Goal: Task Accomplishment & Management: Use online tool/utility

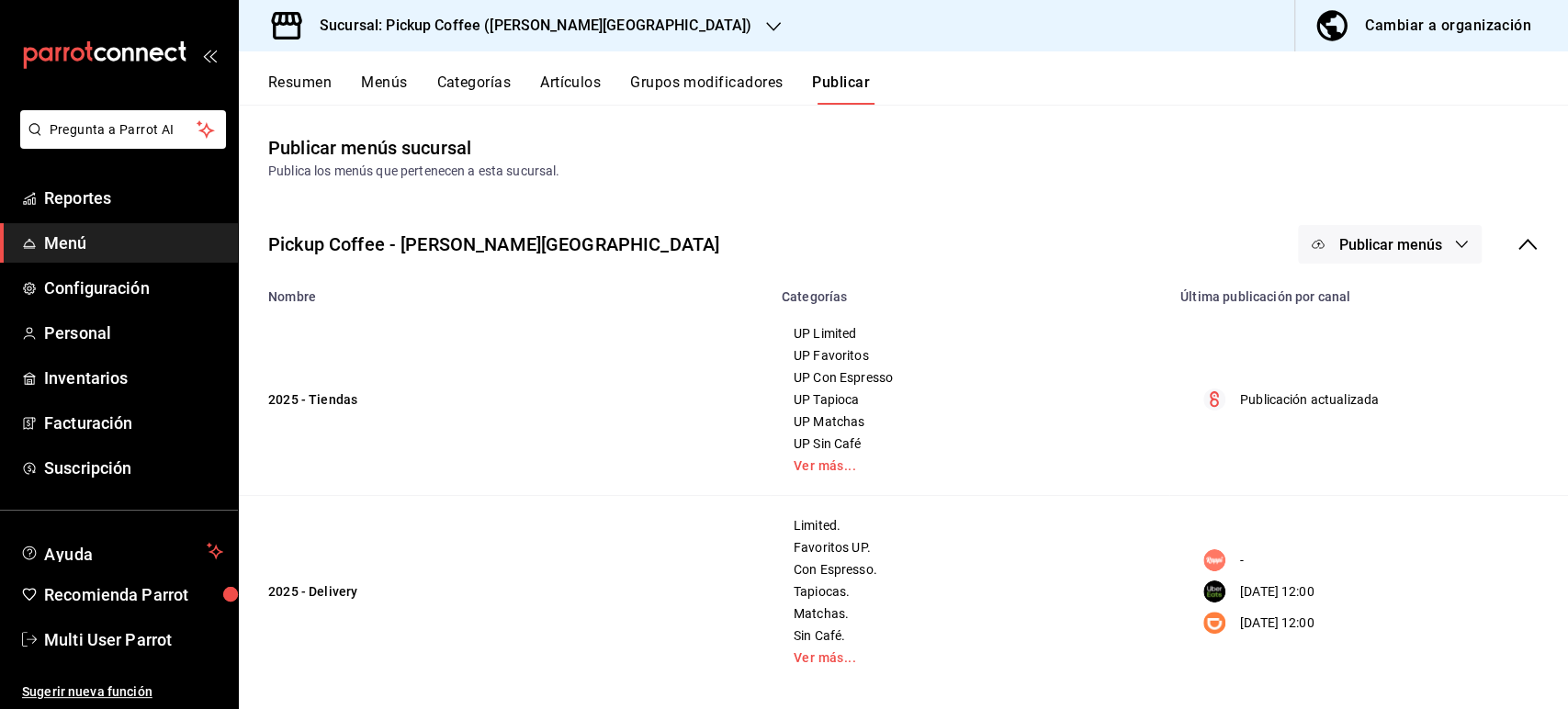
click at [311, 75] on button "Resumen" at bounding box center [299, 88] width 63 height 31
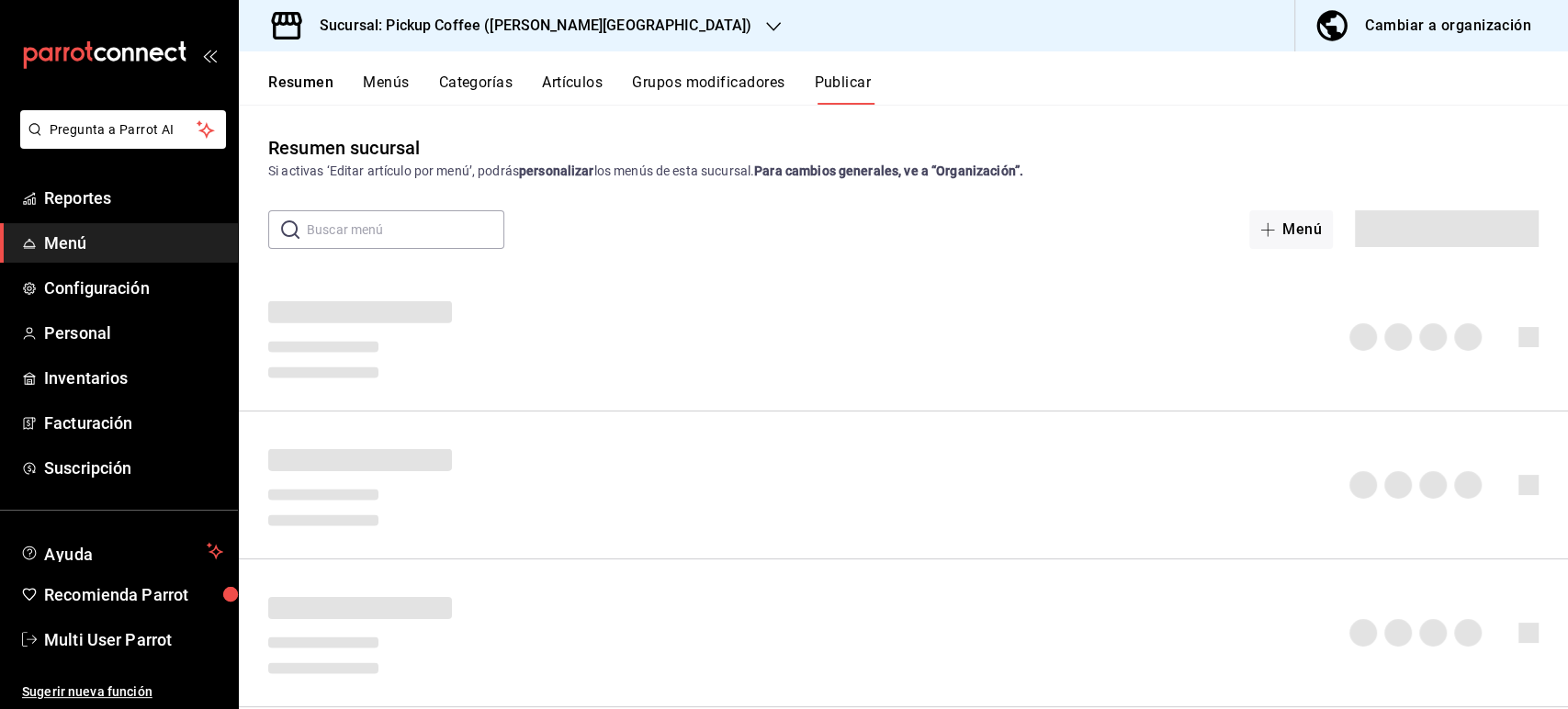
click at [457, 34] on h3 "Sucursal: Pickup Coffee ([PERSON_NAME][GEOGRAPHIC_DATA])" at bounding box center [528, 25] width 447 height 22
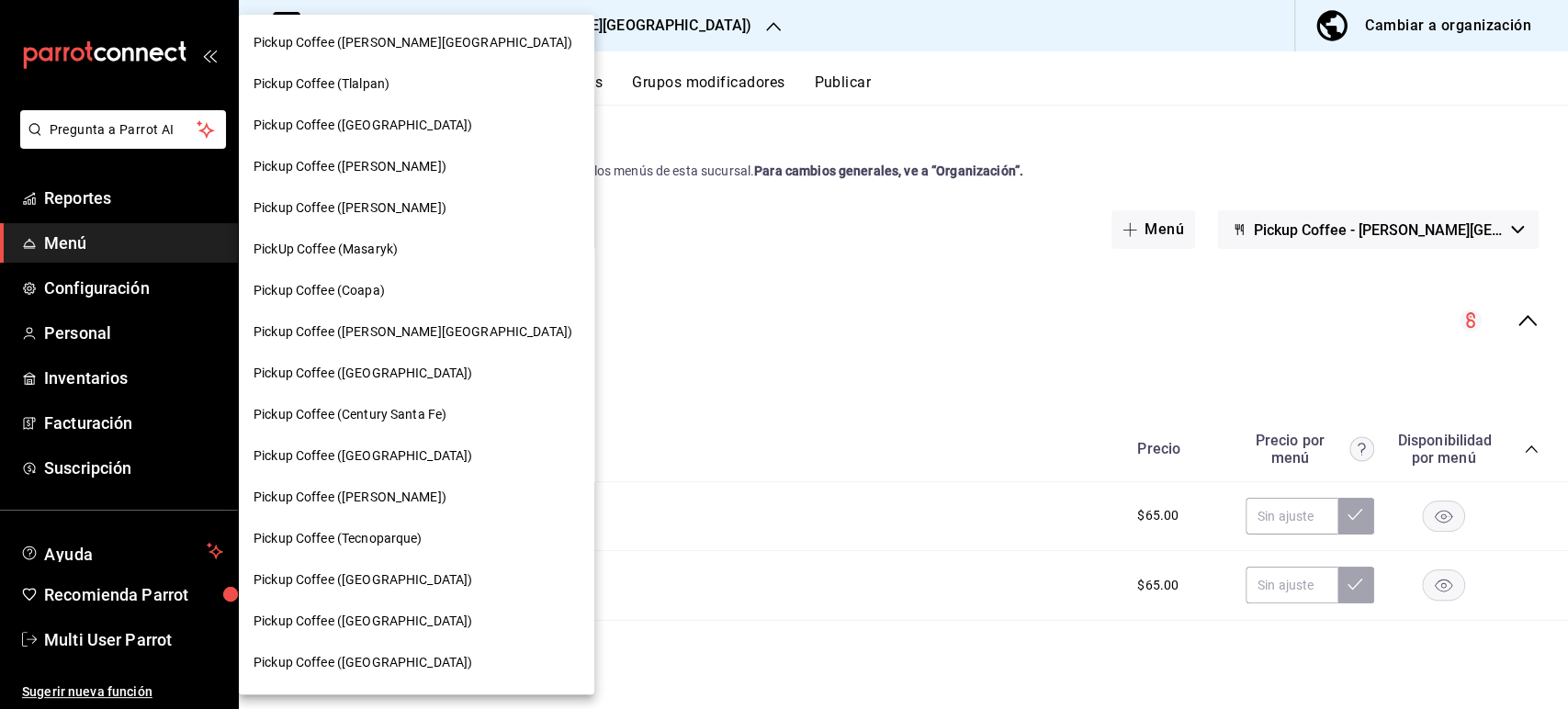
scroll to position [595, 0]
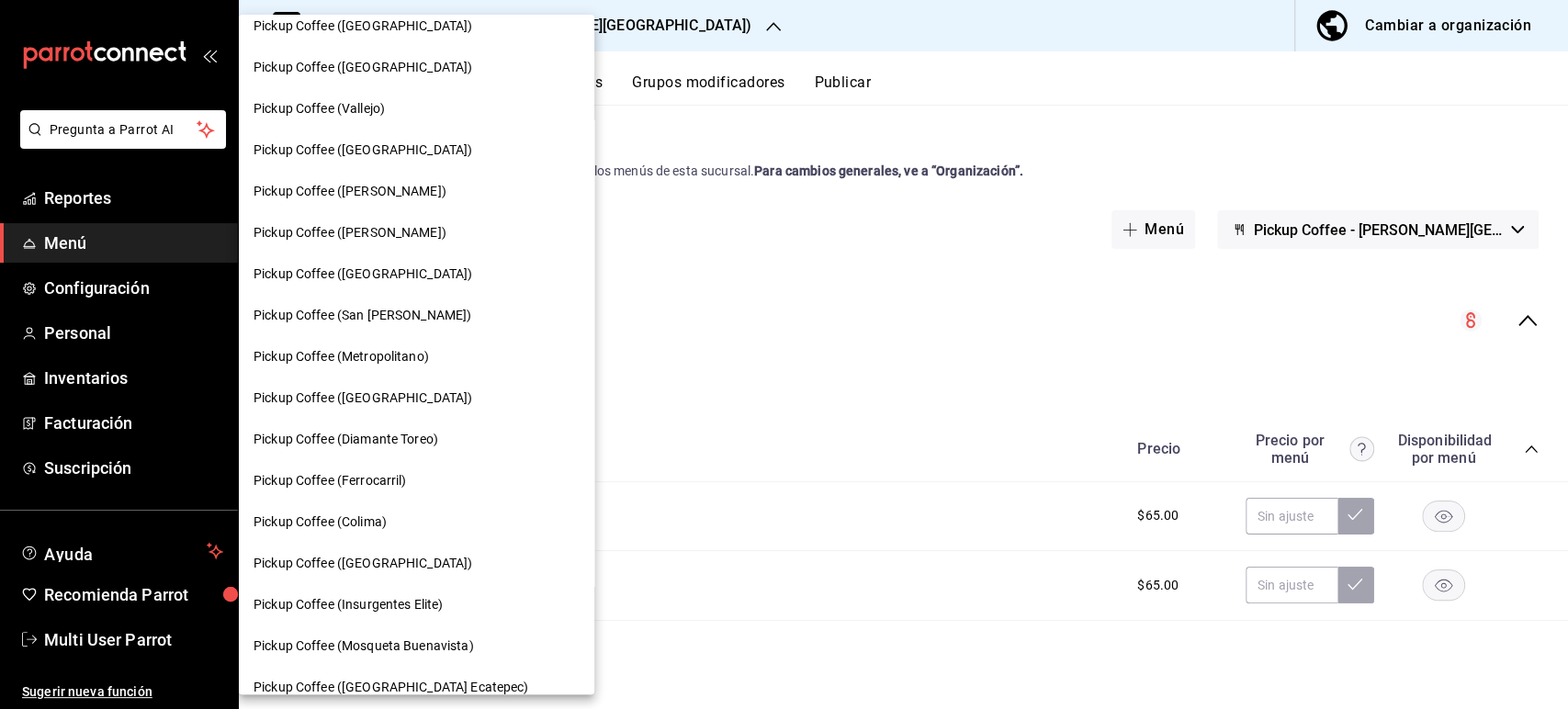
click at [415, 572] on span "Pickup Coffee ([GEOGRAPHIC_DATA])" at bounding box center [362, 563] width 218 height 20
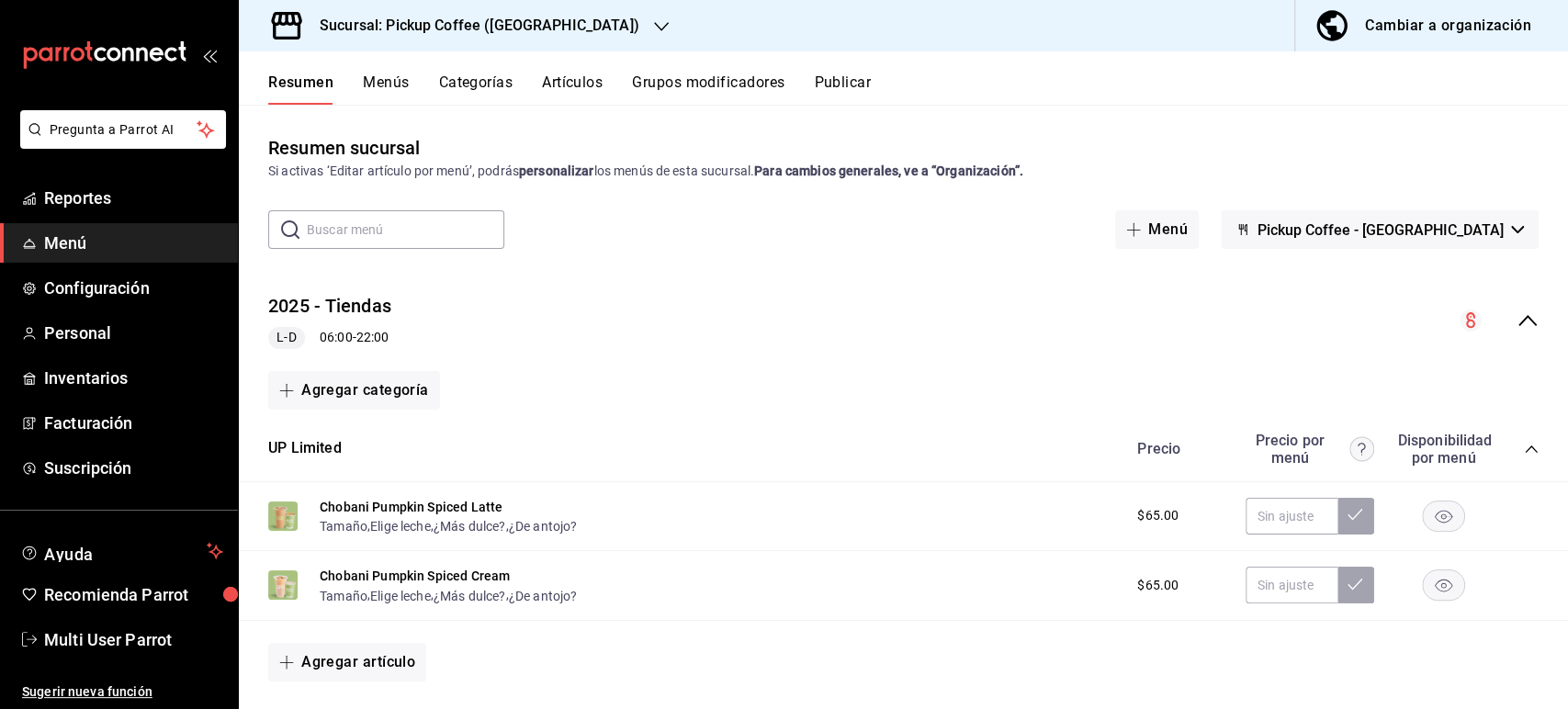
click at [1516, 321] on icon "collapse-menu-row" at bounding box center [1527, 320] width 22 height 22
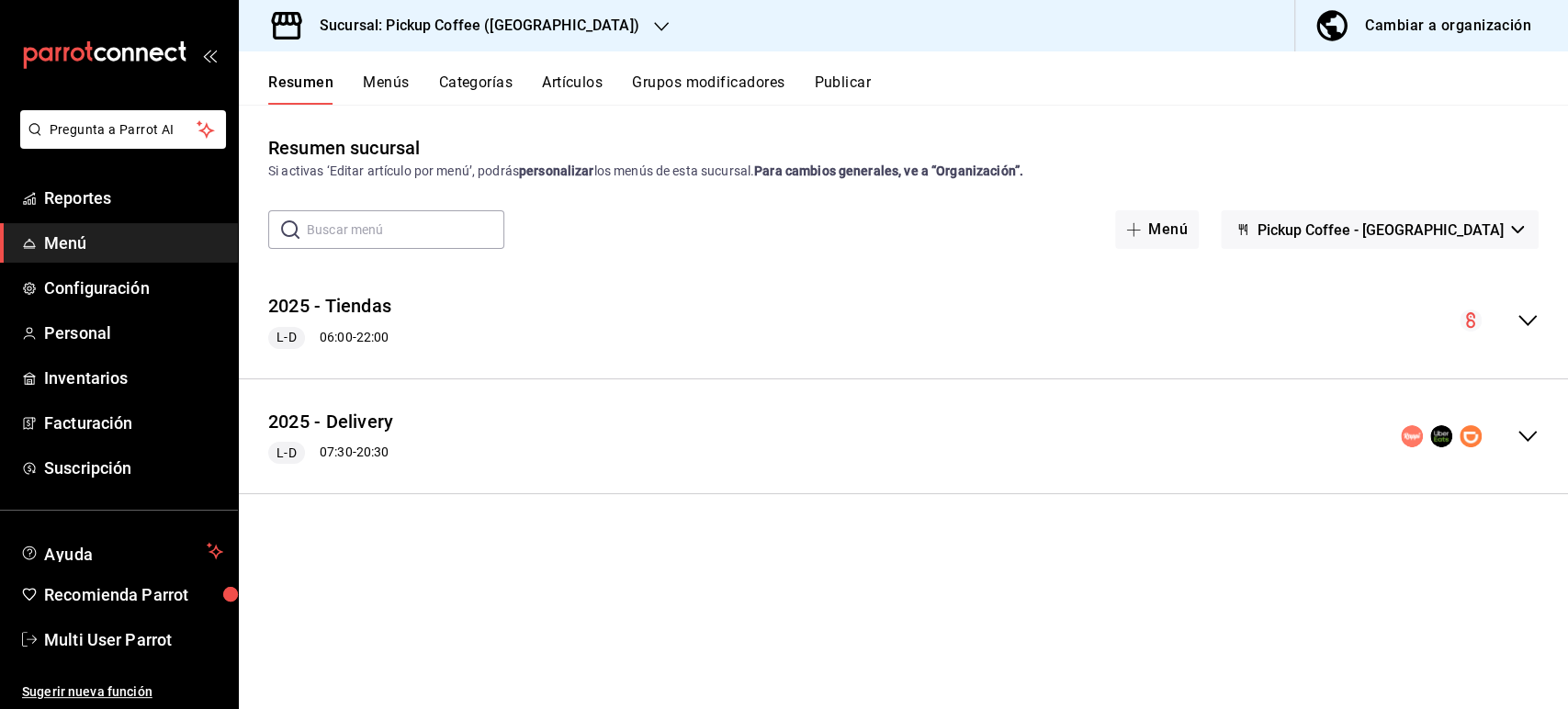
click at [1542, 444] on div "2025 - Delivery L-D 07:30 - 20:30" at bounding box center [903, 436] width 1329 height 86
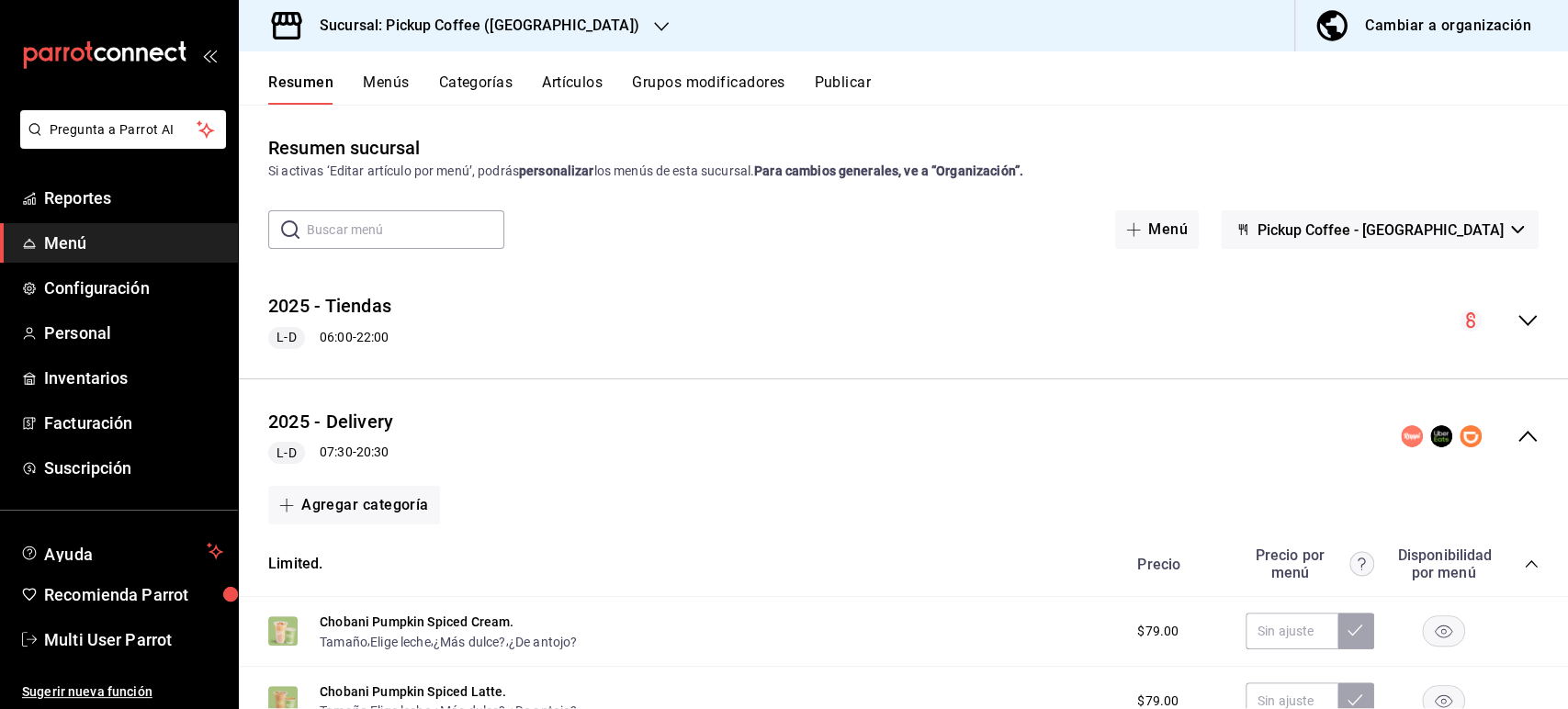
click at [1440, 637] on rect "button" at bounding box center [1443, 631] width 42 height 30
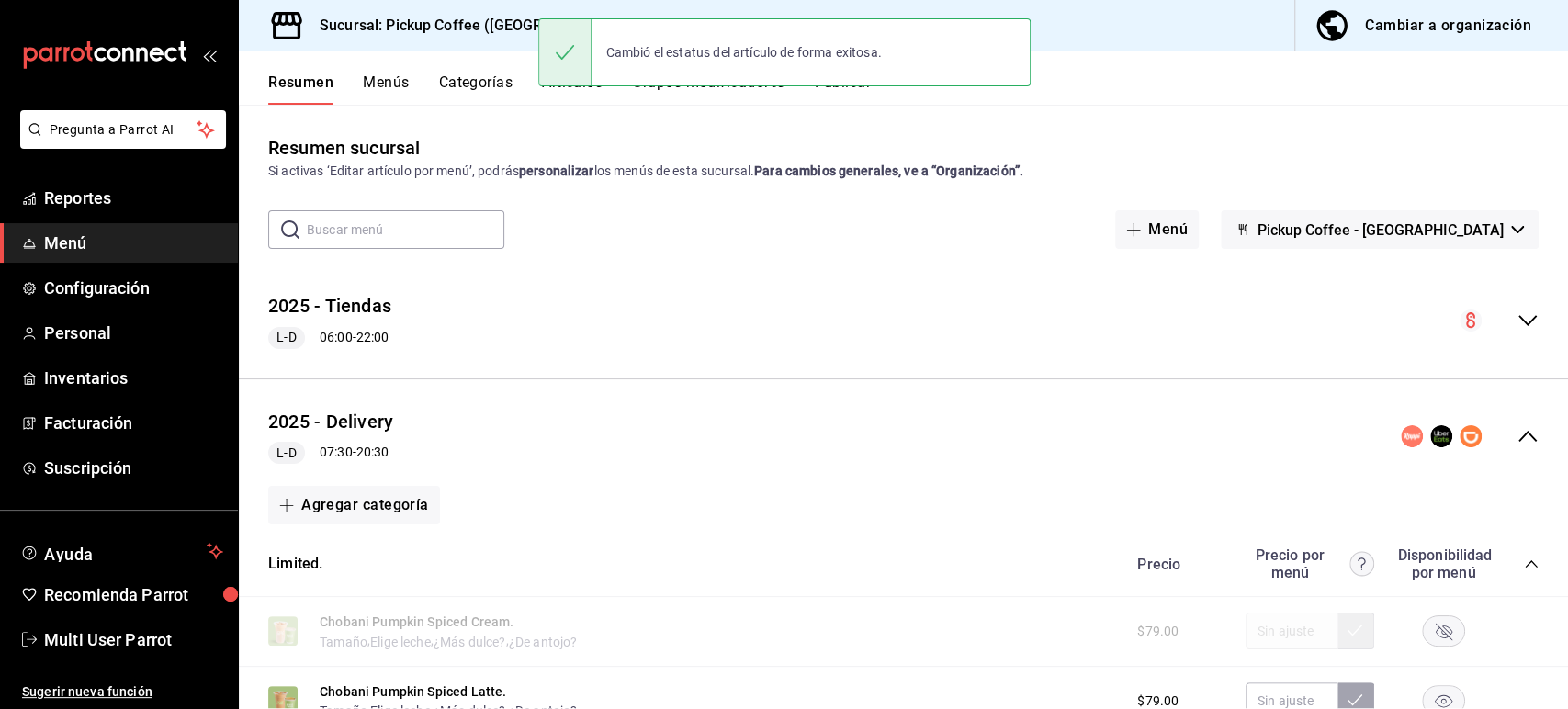
click at [1425, 700] on rect "button" at bounding box center [1443, 701] width 42 height 30
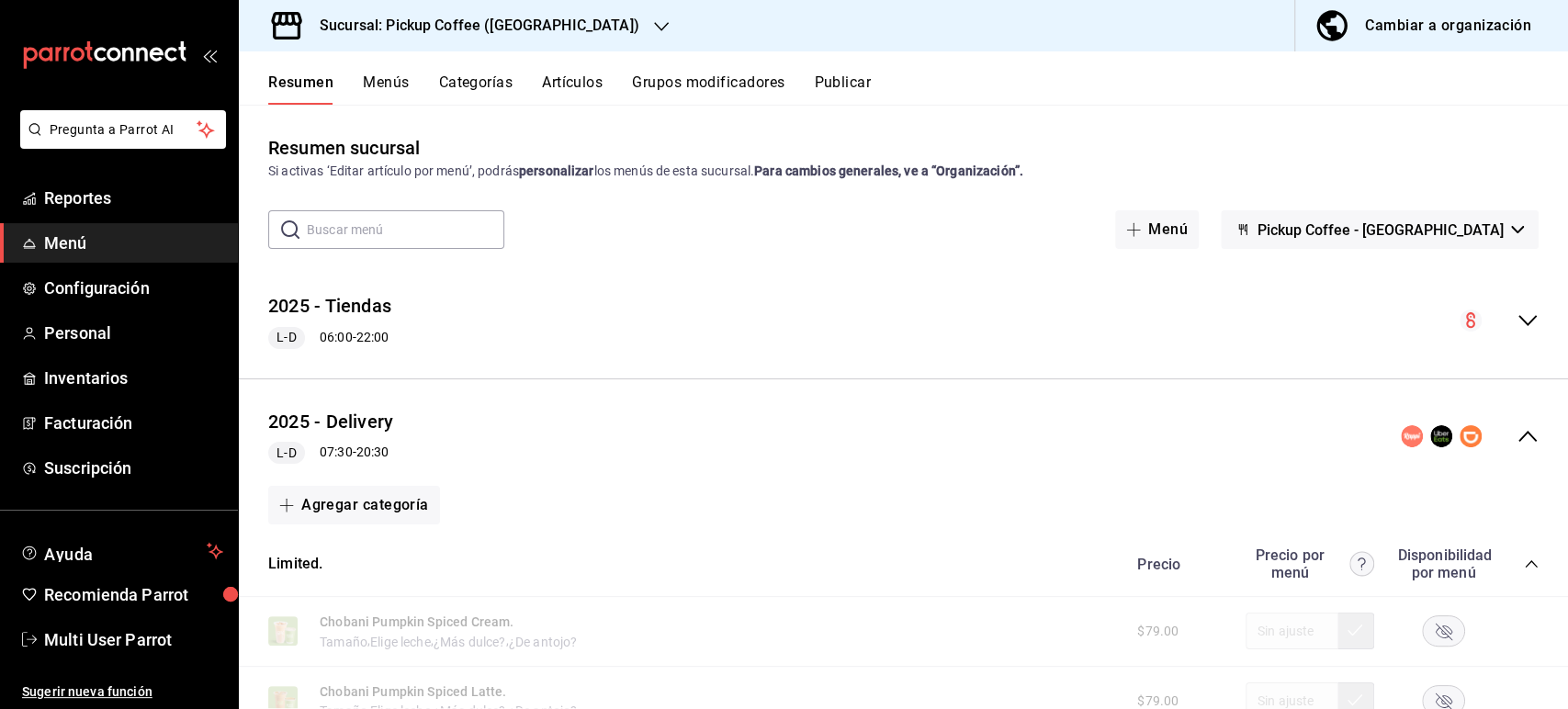
click at [852, 87] on button "Publicar" at bounding box center [842, 88] width 57 height 31
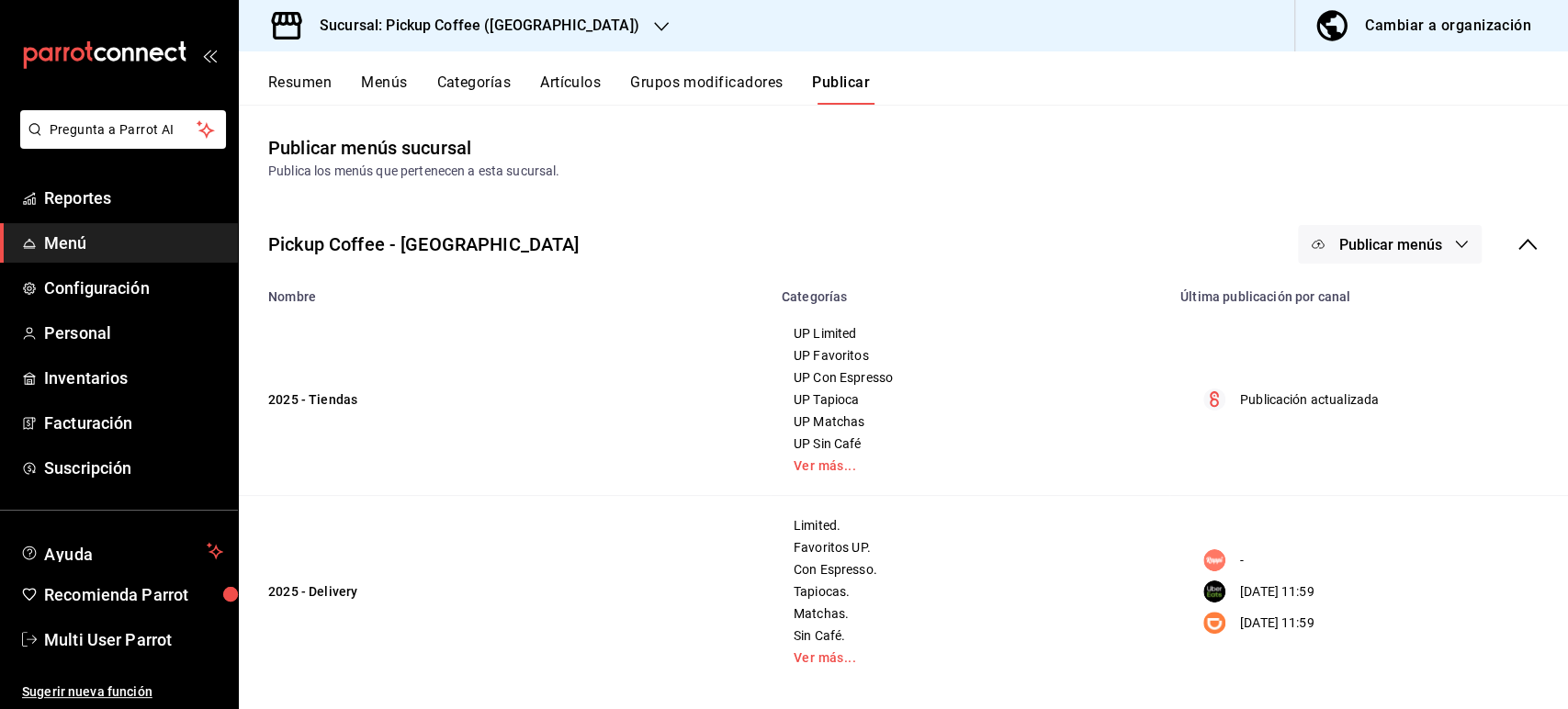
click at [1367, 250] on span "Publicar menús" at bounding box center [1389, 244] width 103 height 18
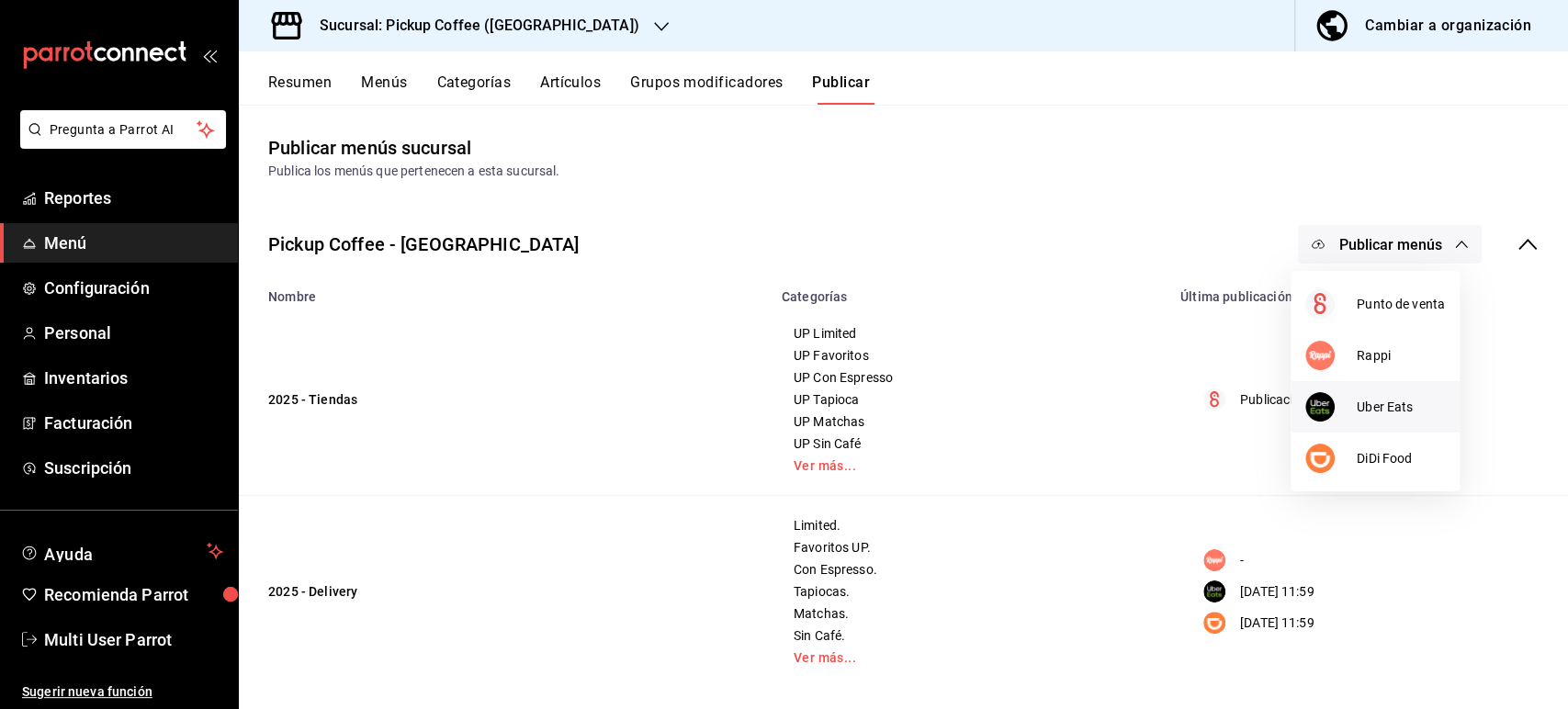
click at [1351, 397] on div at bounding box center [1330, 406] width 52 height 29
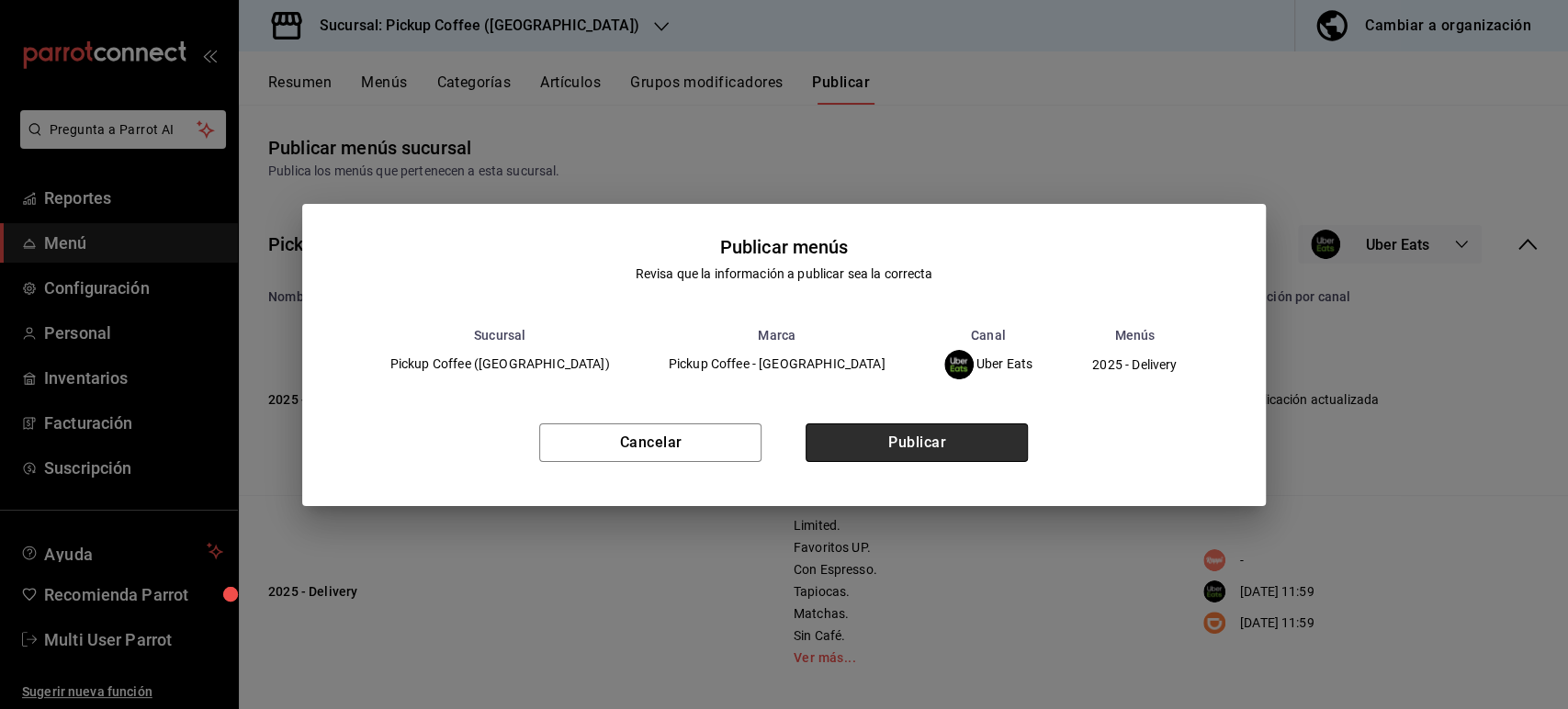
click at [990, 449] on button "Publicar" at bounding box center [916, 442] width 222 height 39
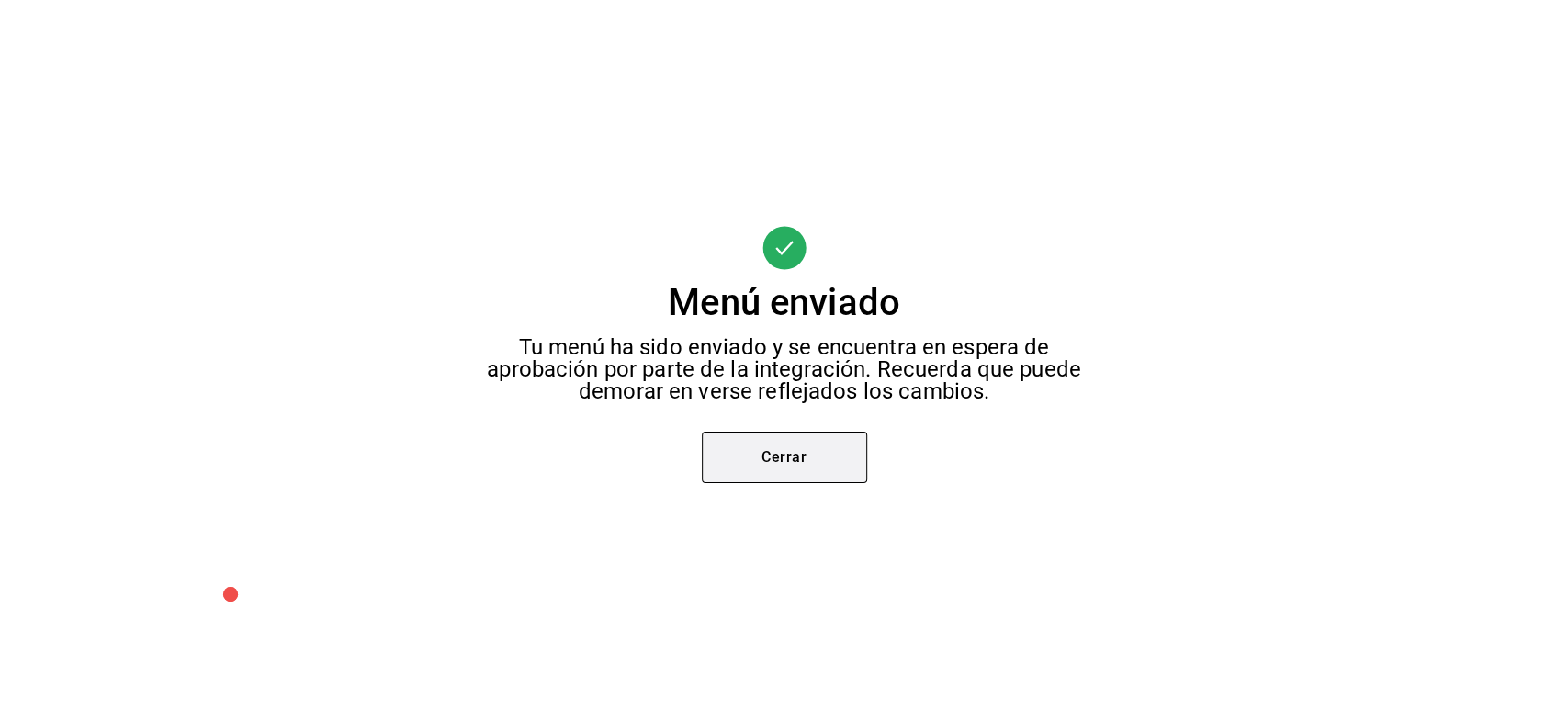
click at [794, 453] on button "Cerrar" at bounding box center [784, 457] width 166 height 52
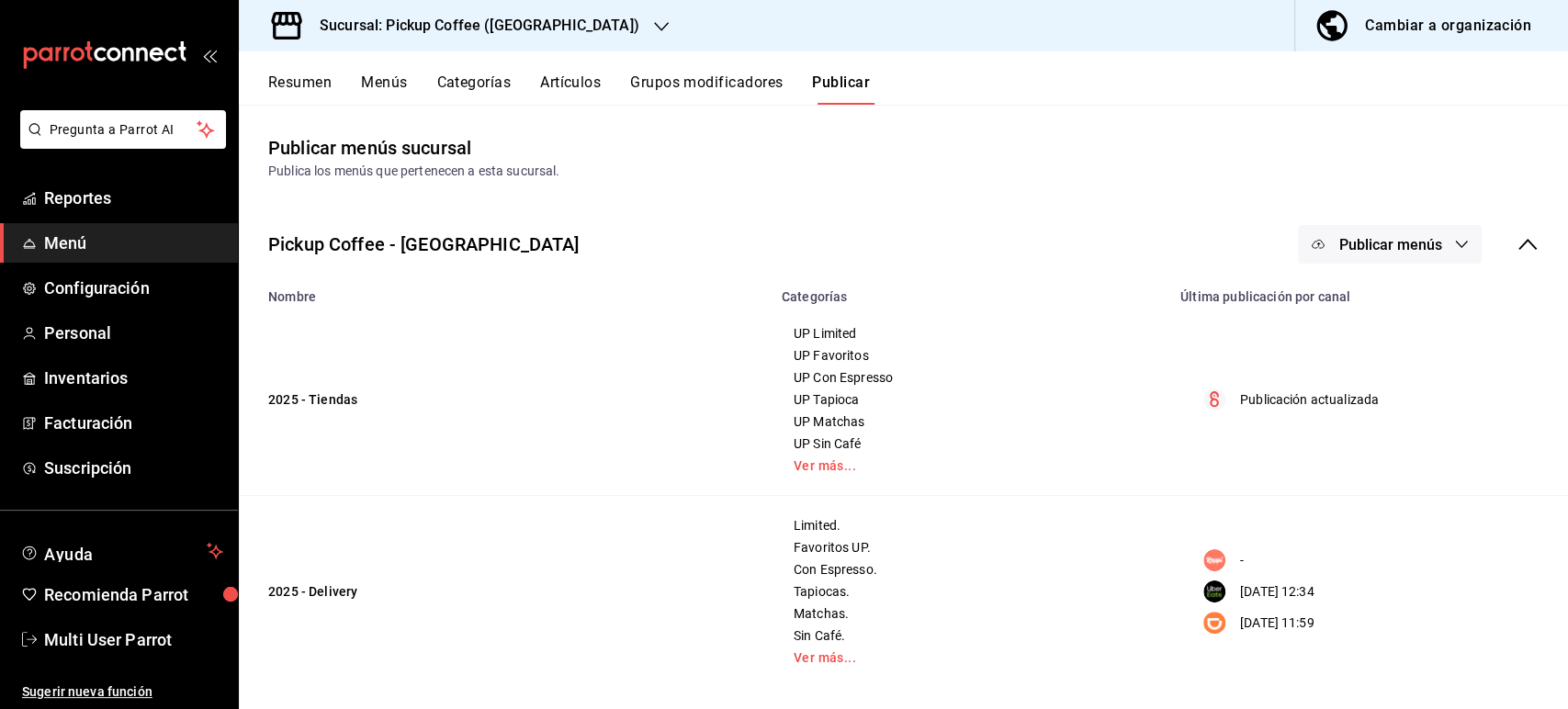
click at [1388, 238] on span "Publicar menús" at bounding box center [1389, 244] width 103 height 18
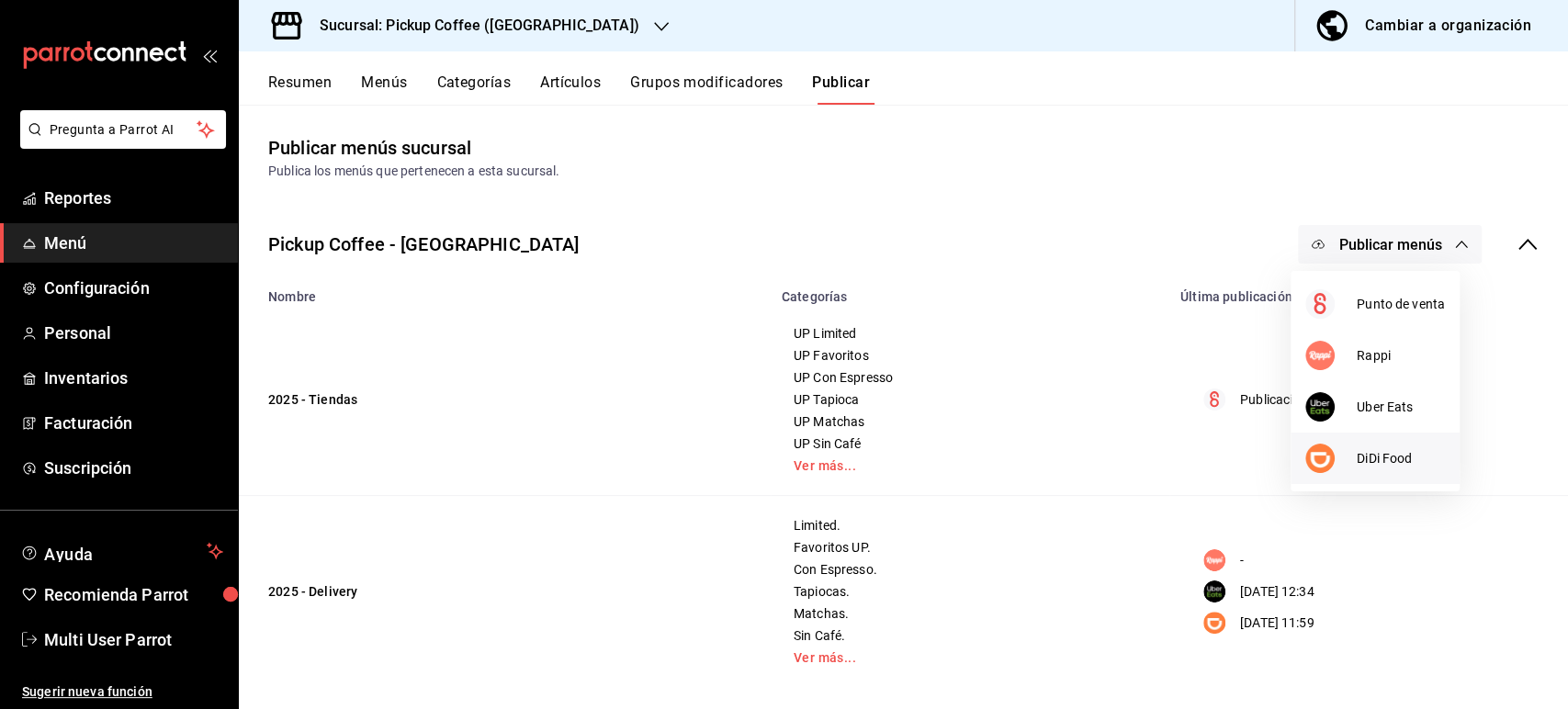
click at [1350, 447] on div at bounding box center [1330, 458] width 52 height 29
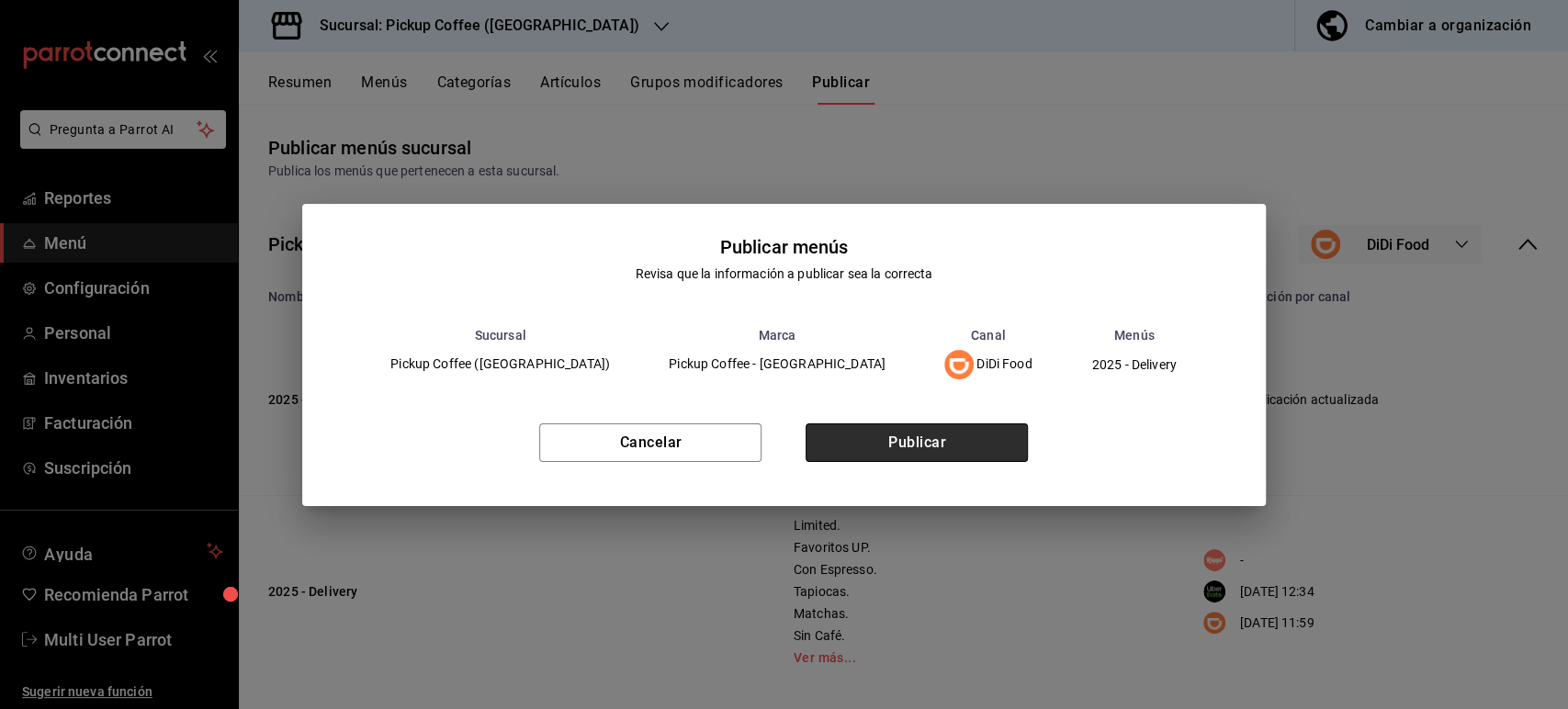
click at [962, 427] on button "Publicar" at bounding box center [916, 442] width 222 height 39
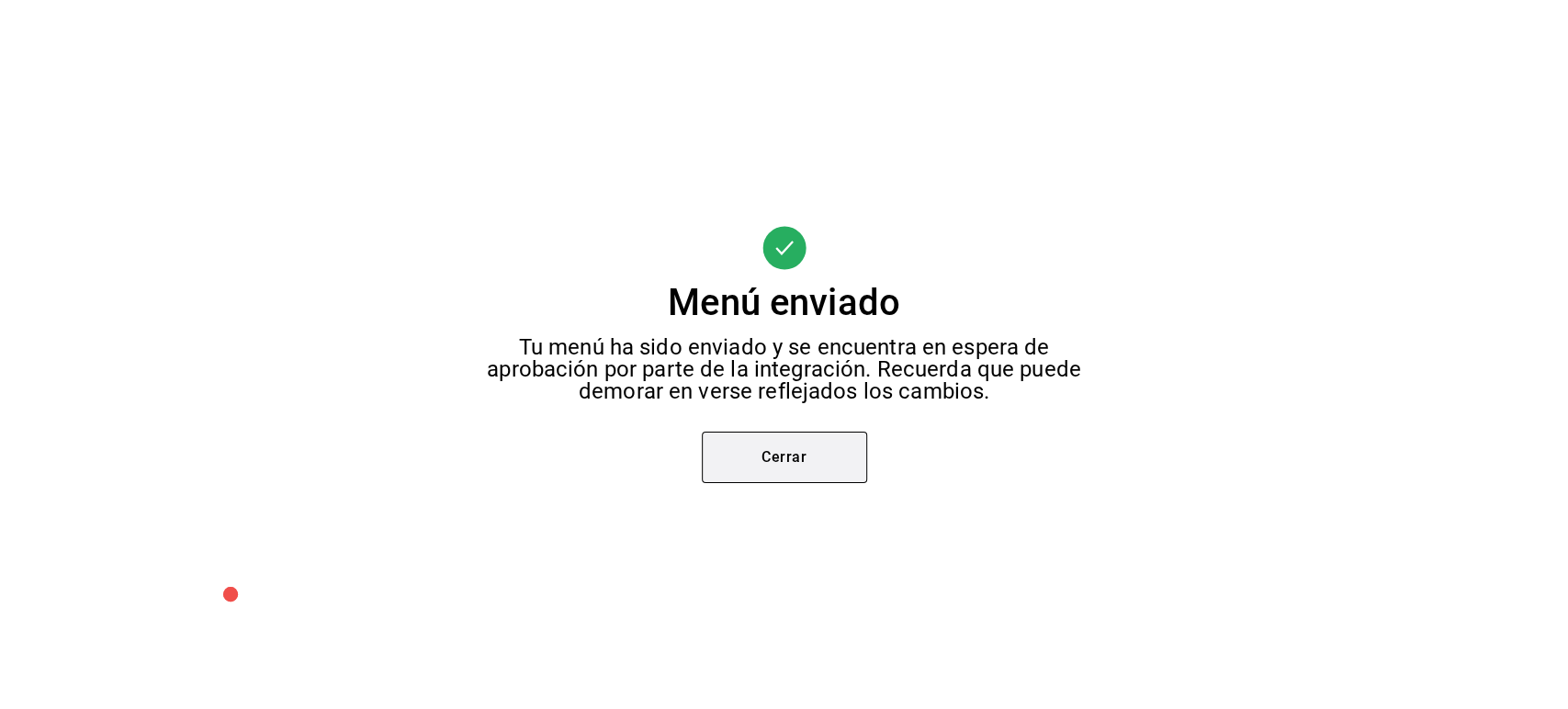
drag, startPoint x: 779, startPoint y: 489, endPoint x: 780, endPoint y: 476, distance: 13.0
click at [780, 476] on div "Menú enviado Tu menú ha sido enviado y se encuentra en espera de aprobación por…" at bounding box center [784, 354] width 1568 height 709
click at [780, 476] on button "Cerrar" at bounding box center [784, 457] width 166 height 52
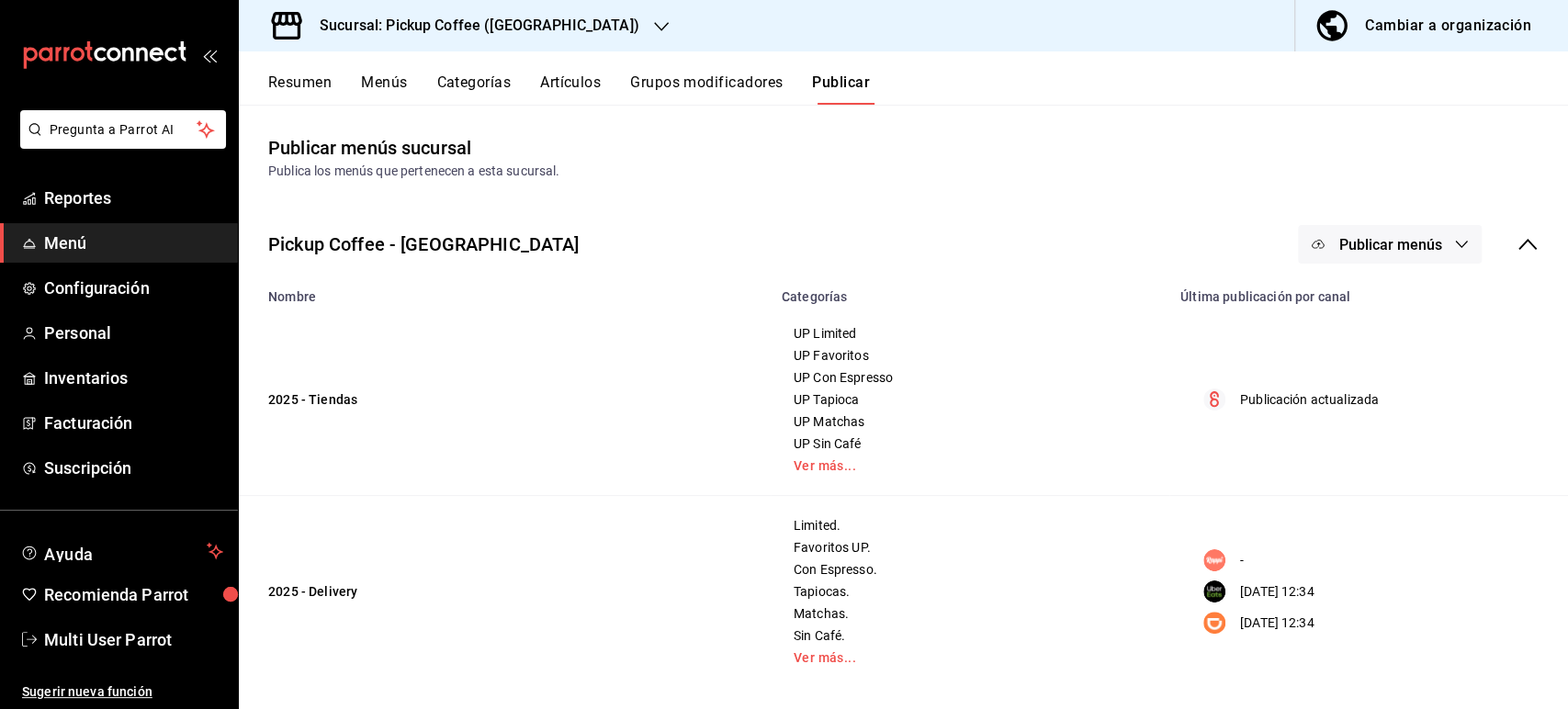
click at [292, 81] on button "Resumen" at bounding box center [299, 88] width 63 height 31
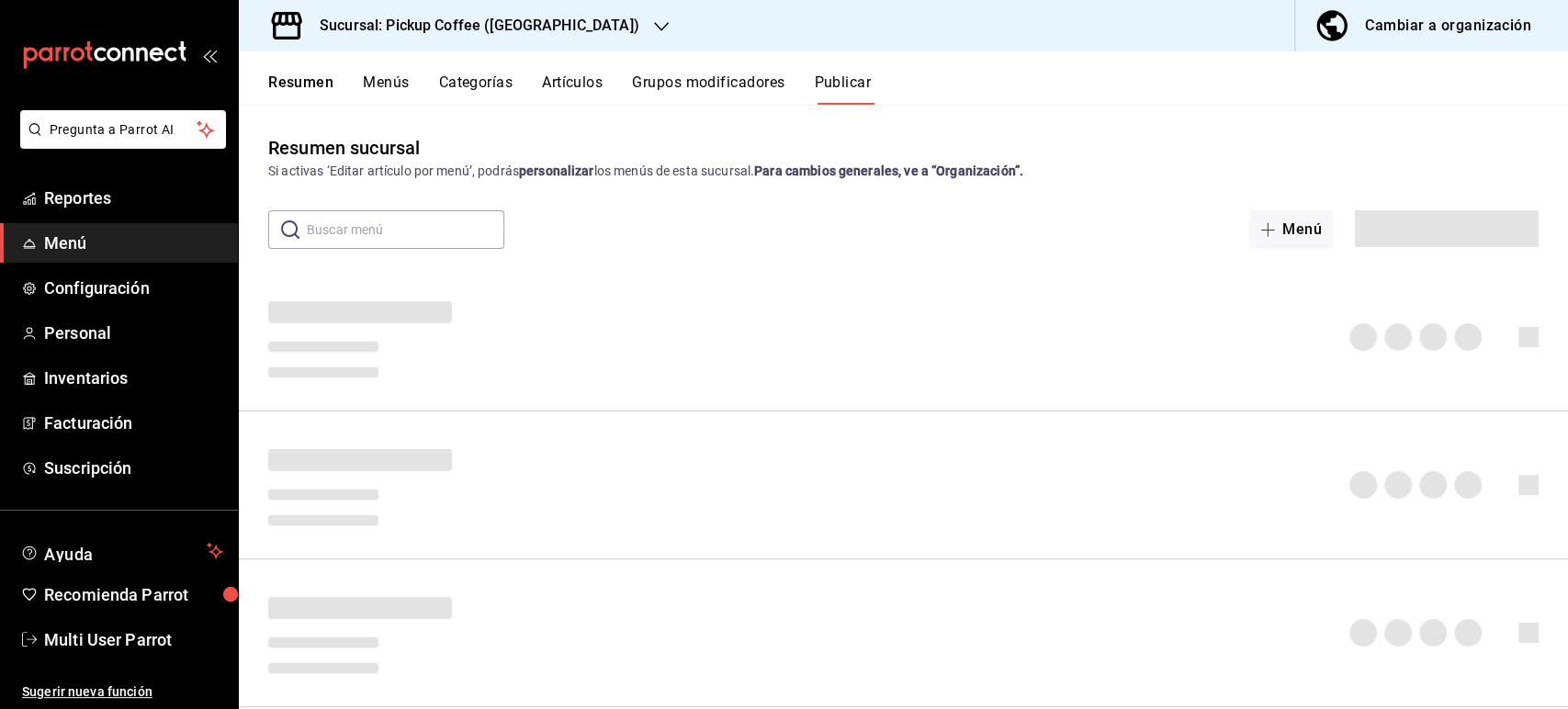
click at [573, 42] on div "Sucursal: Pickup Coffee ([GEOGRAPHIC_DATA])" at bounding box center [464, 25] width 422 height 52
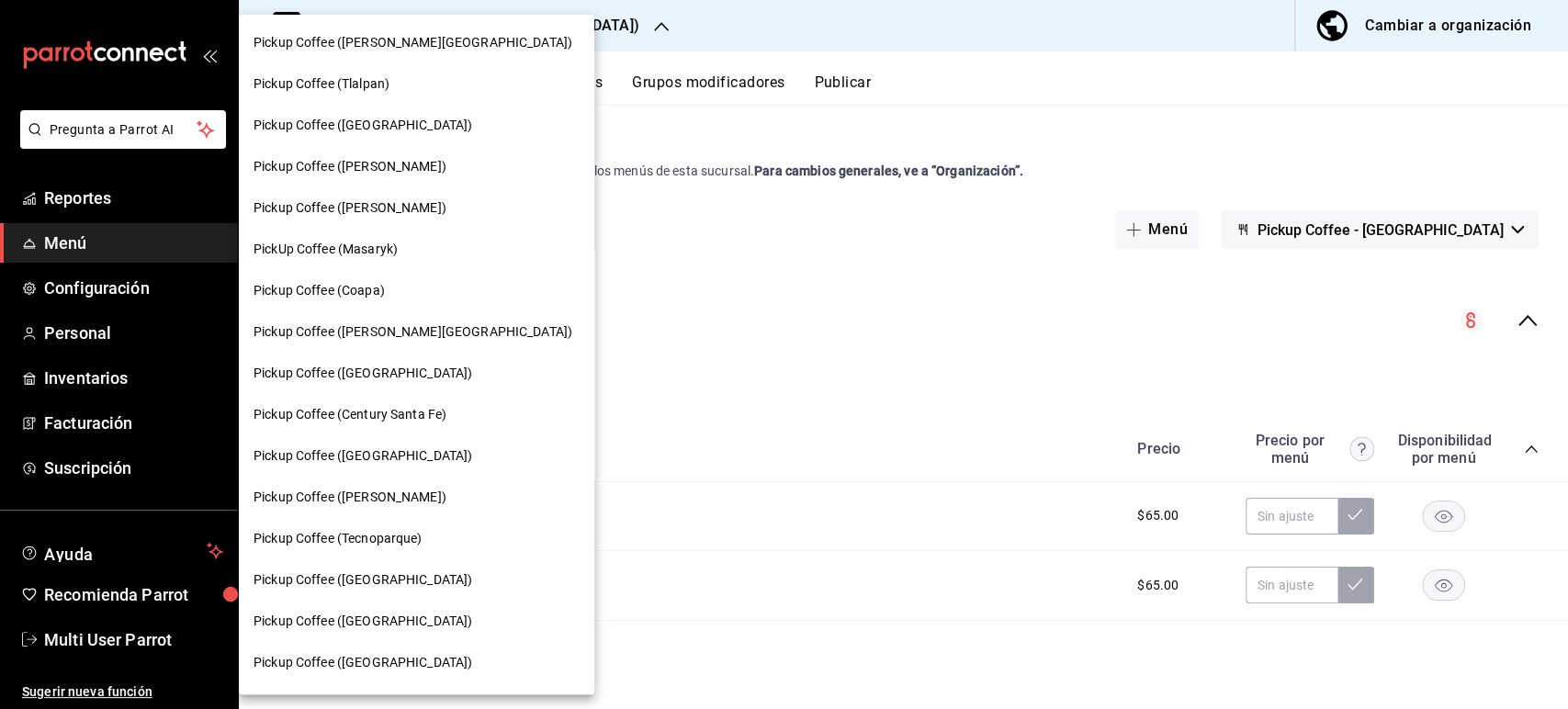
scroll to position [595, 0]
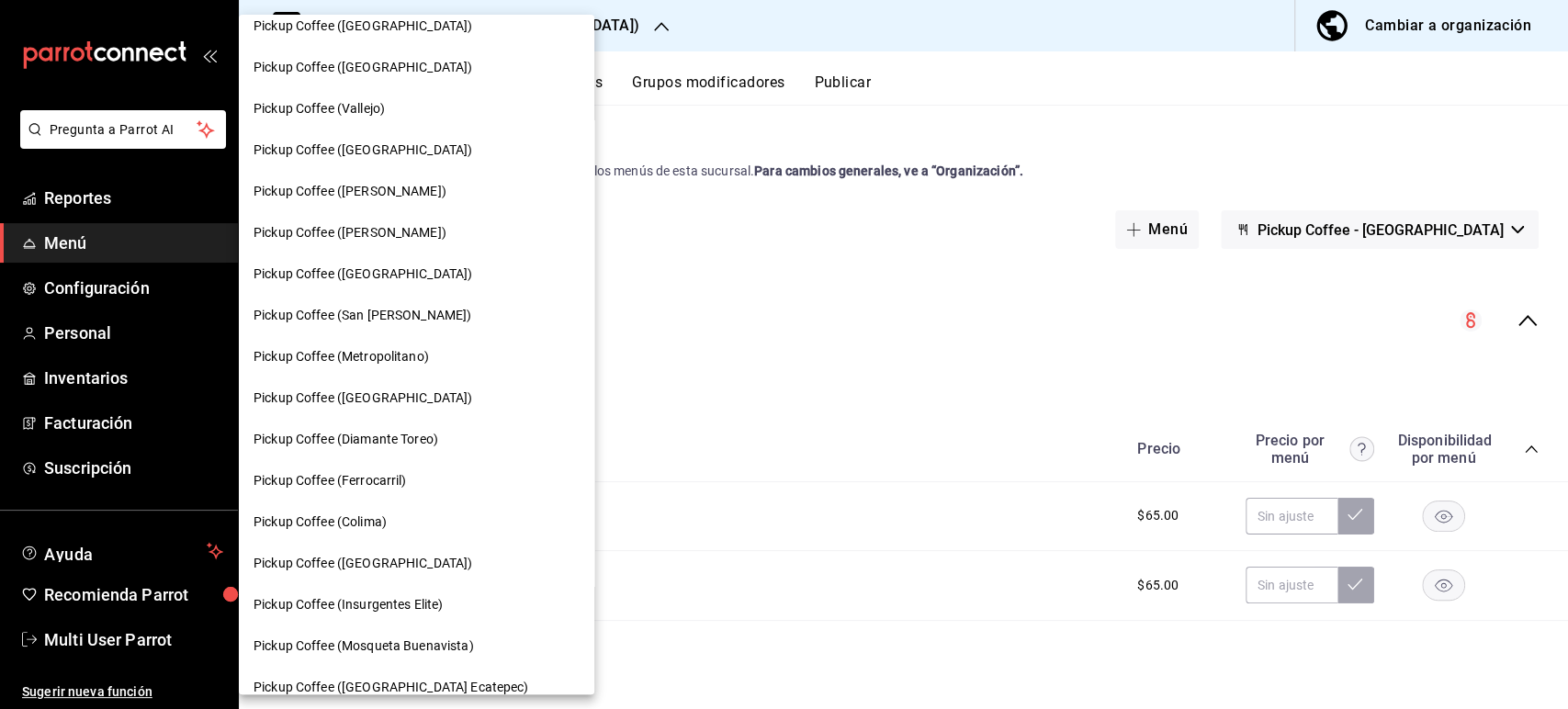
click at [387, 196] on span "Pickup Coffee ([PERSON_NAME])" at bounding box center [349, 191] width 193 height 20
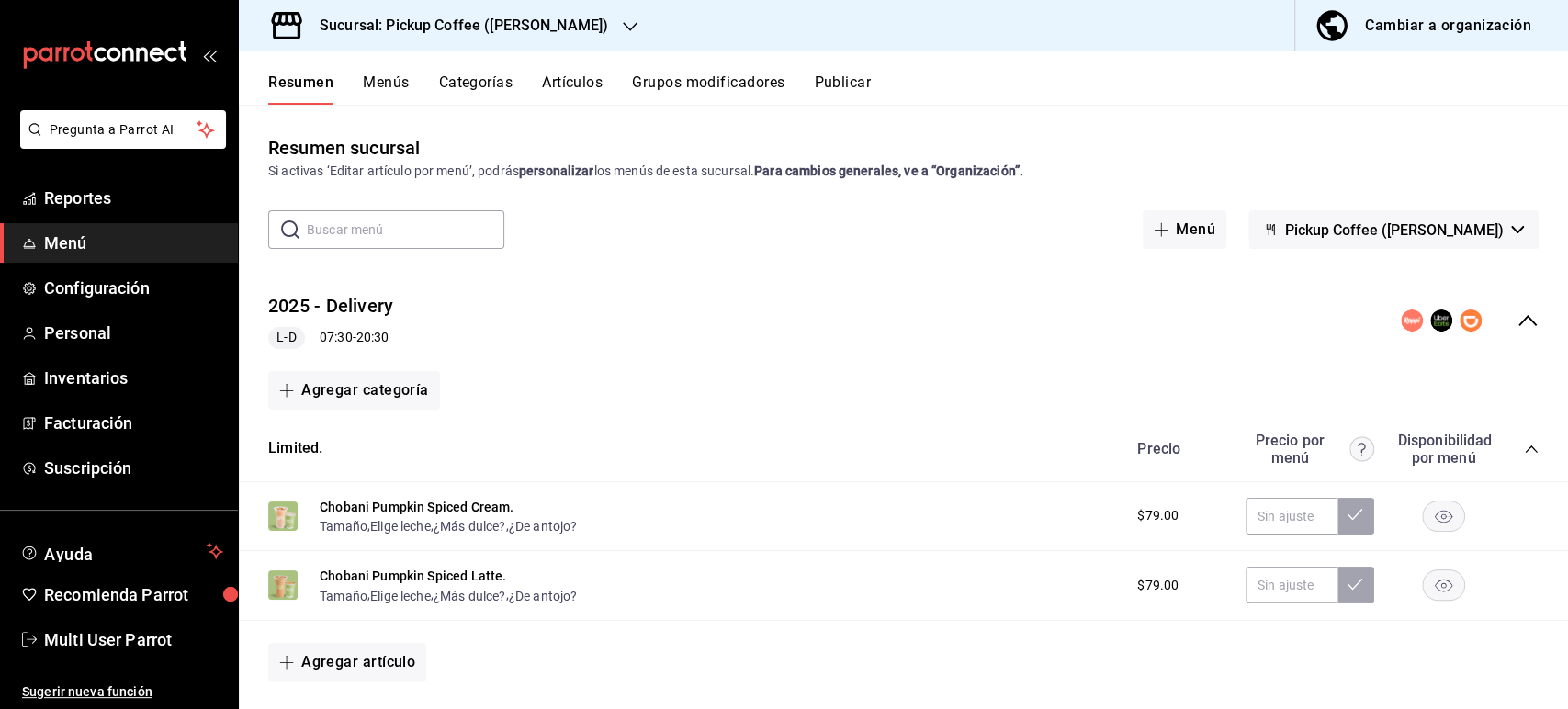
scroll to position [528, 0]
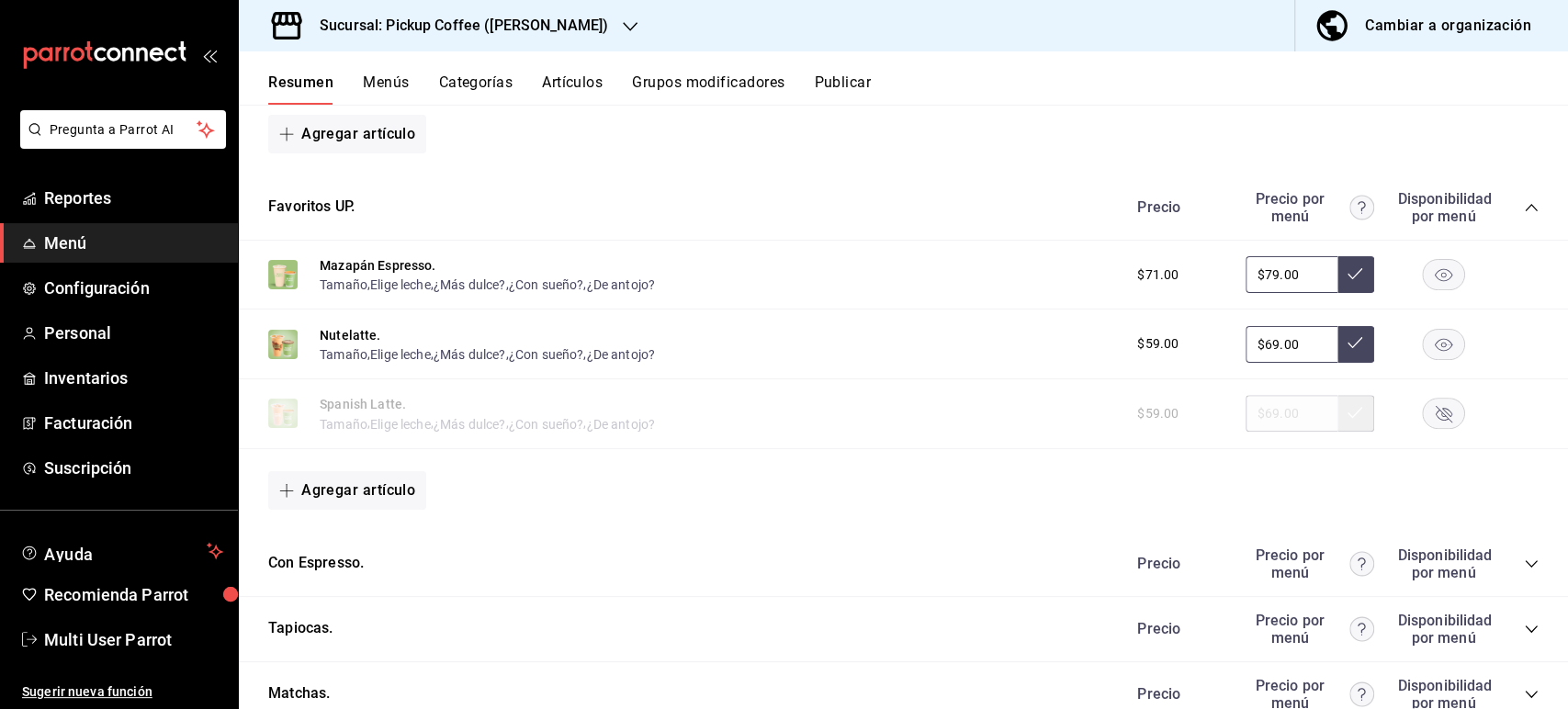
click at [1525, 633] on icon "collapse-category-row" at bounding box center [1530, 629] width 12 height 8
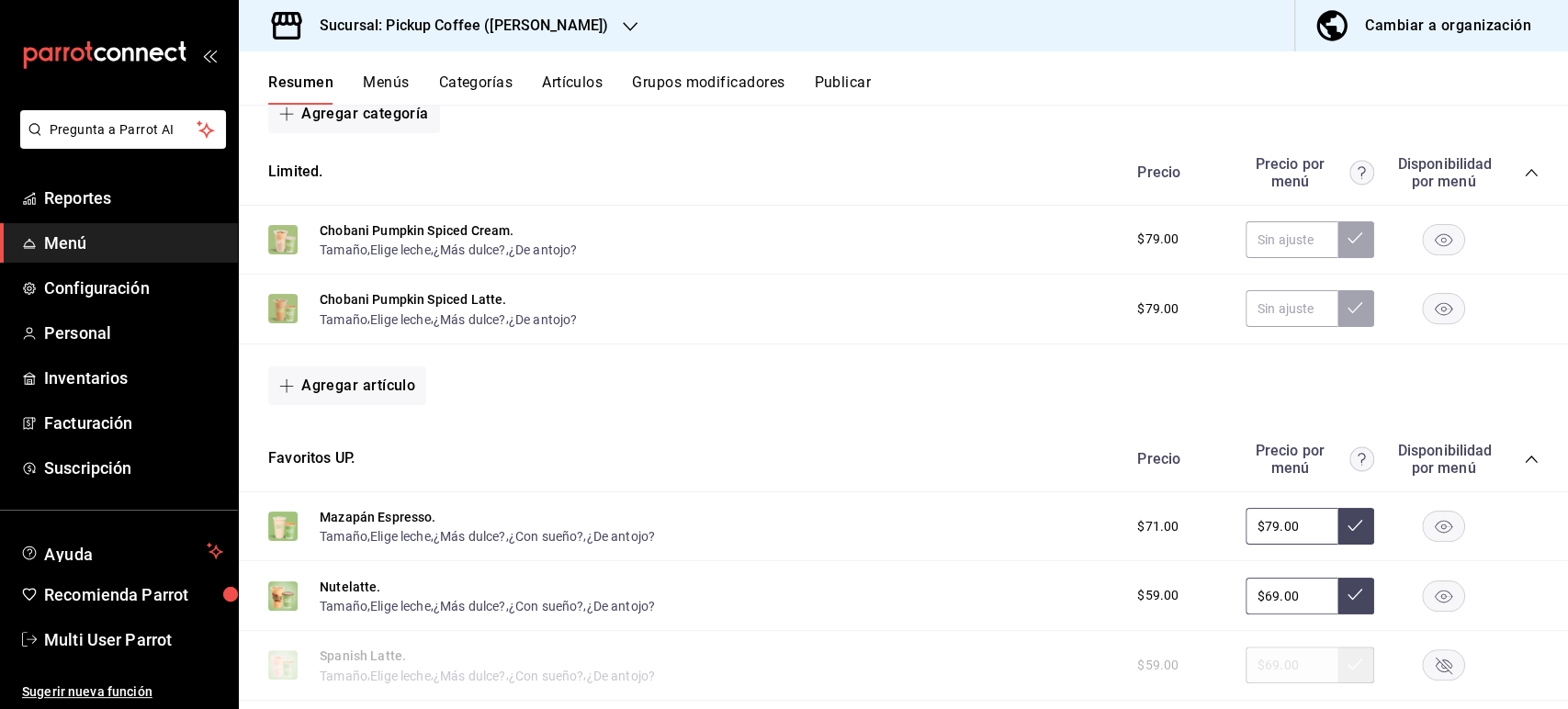
scroll to position [41, 0]
